Goal: Task Accomplishment & Management: Manage account settings

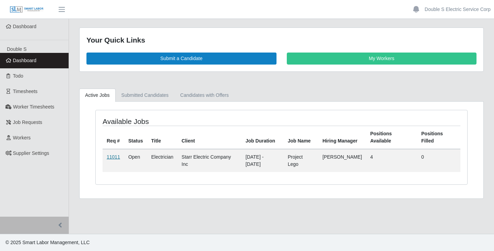
click at [117, 155] on link "11011" at bounding box center [113, 156] width 13 height 5
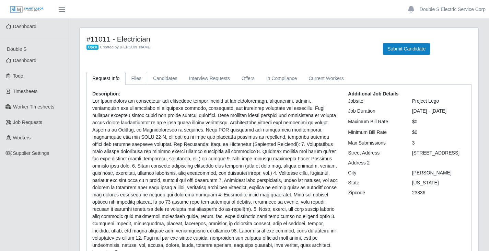
click at [139, 79] on link "Files" at bounding box center [136, 78] width 22 height 13
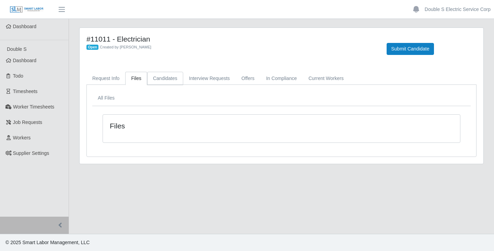
click at [164, 81] on link "Candidates" at bounding box center [165, 78] width 36 height 13
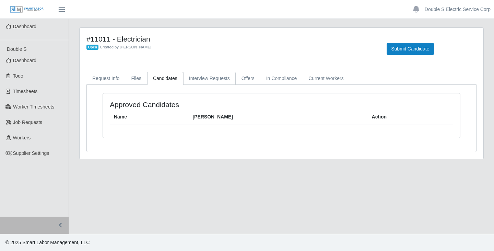
click at [196, 81] on link "Interview Requests" at bounding box center [209, 78] width 52 height 13
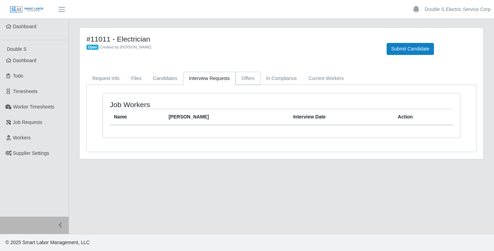
click at [250, 75] on link "Offers" at bounding box center [248, 78] width 25 height 13
click at [265, 76] on link "In Compliance" at bounding box center [281, 78] width 43 height 13
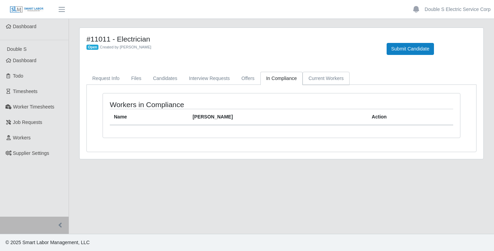
click at [312, 78] on link "Current Workers" at bounding box center [325, 78] width 47 height 13
click at [106, 77] on link "Request Info" at bounding box center [105, 78] width 39 height 13
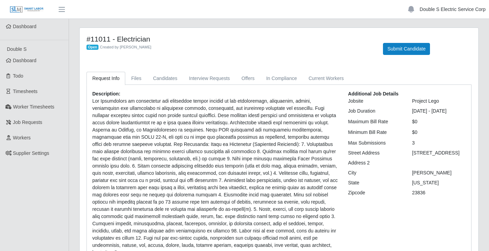
click at [444, 11] on link "Double S Electric Service Corp" at bounding box center [452, 9] width 66 height 7
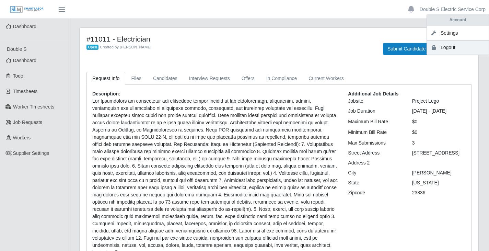
click at [438, 47] on link "Logout" at bounding box center [458, 47] width 62 height 14
